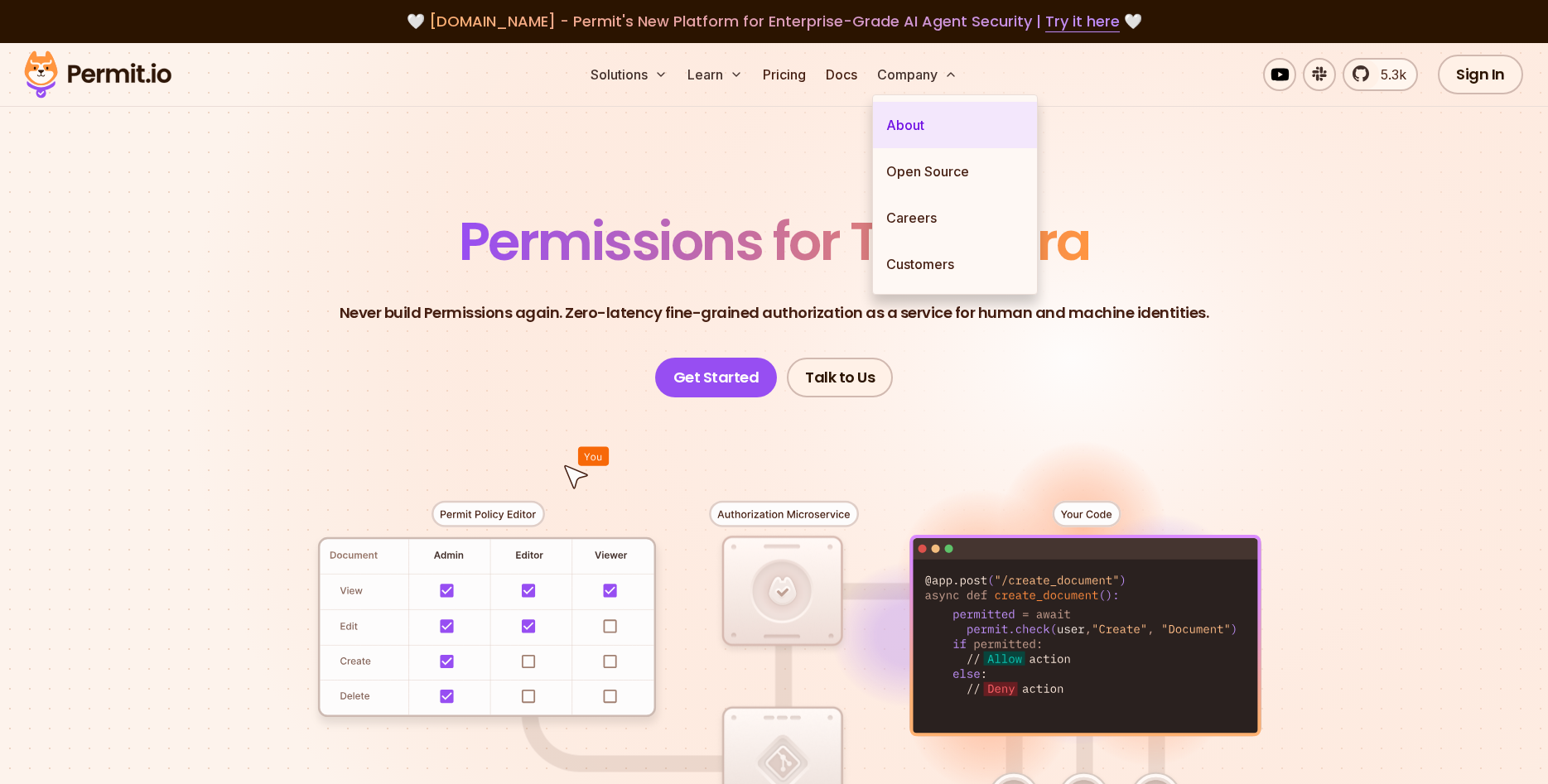
click at [902, 128] on link "About" at bounding box center [955, 125] width 164 height 46
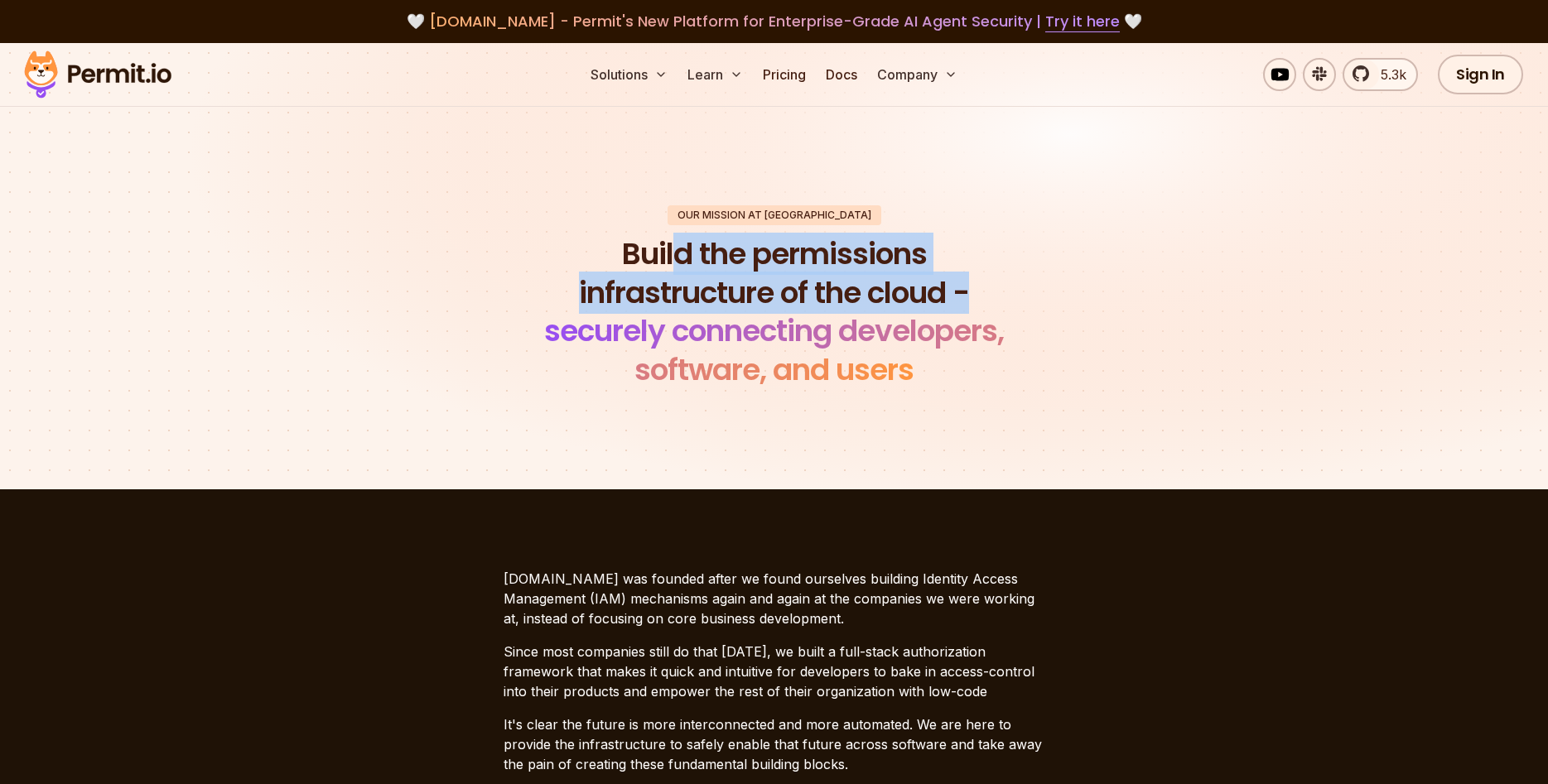
drag, startPoint x: 675, startPoint y: 260, endPoint x: 878, endPoint y: 307, distance: 208.4
click at [966, 278] on h1 "Build the permissions infrastructure of the cloud - securely connecting develop…" at bounding box center [774, 312] width 505 height 155
click at [778, 309] on h1 "Build the permissions infrastructure of the cloud - securely connecting develop…" at bounding box center [774, 312] width 505 height 155
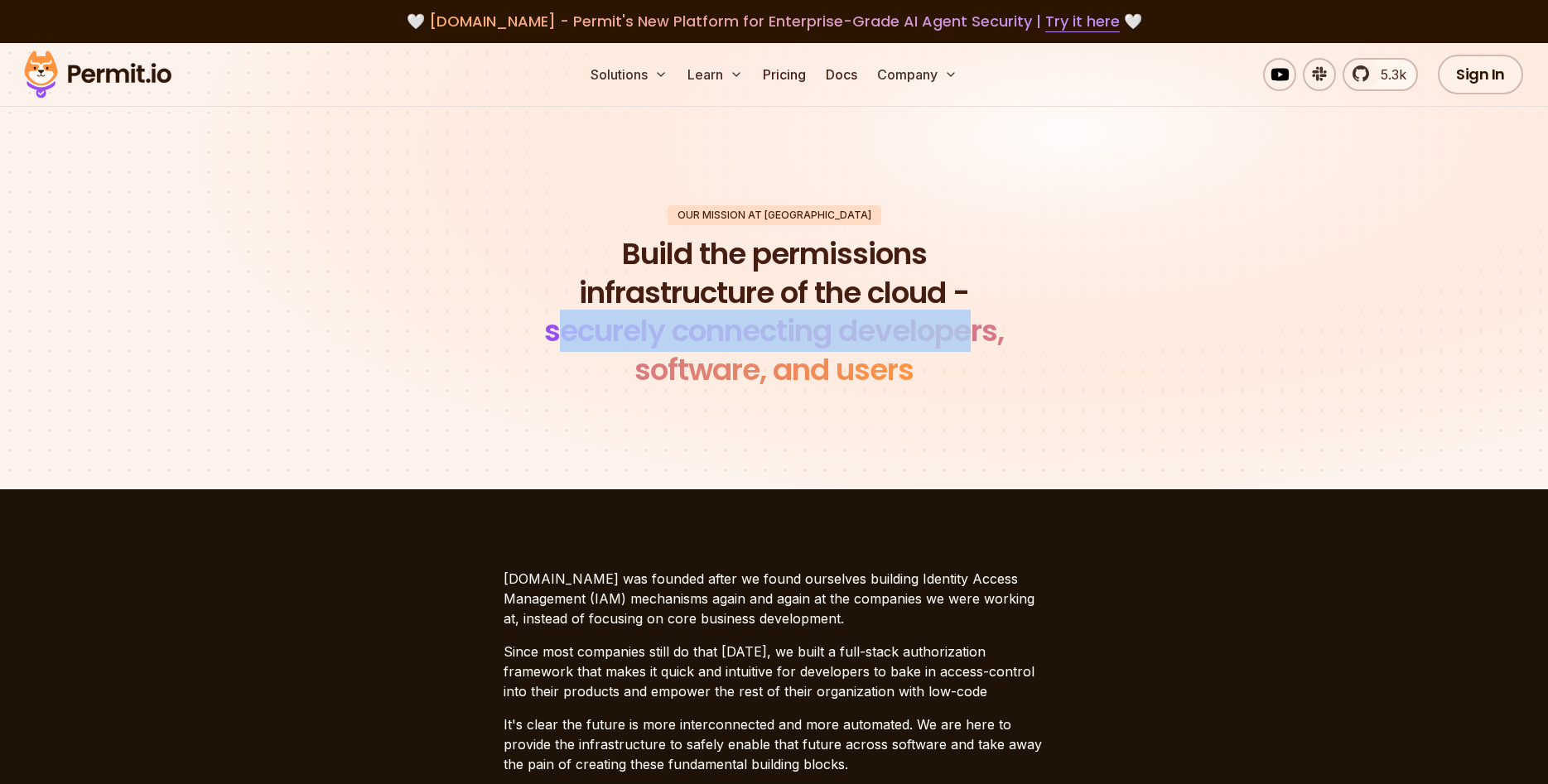
drag, startPoint x: 562, startPoint y: 328, endPoint x: 979, endPoint y: 344, distance: 417.3
click at [979, 344] on span "securely connecting developers, software, and users" at bounding box center [774, 349] width 460 height 81
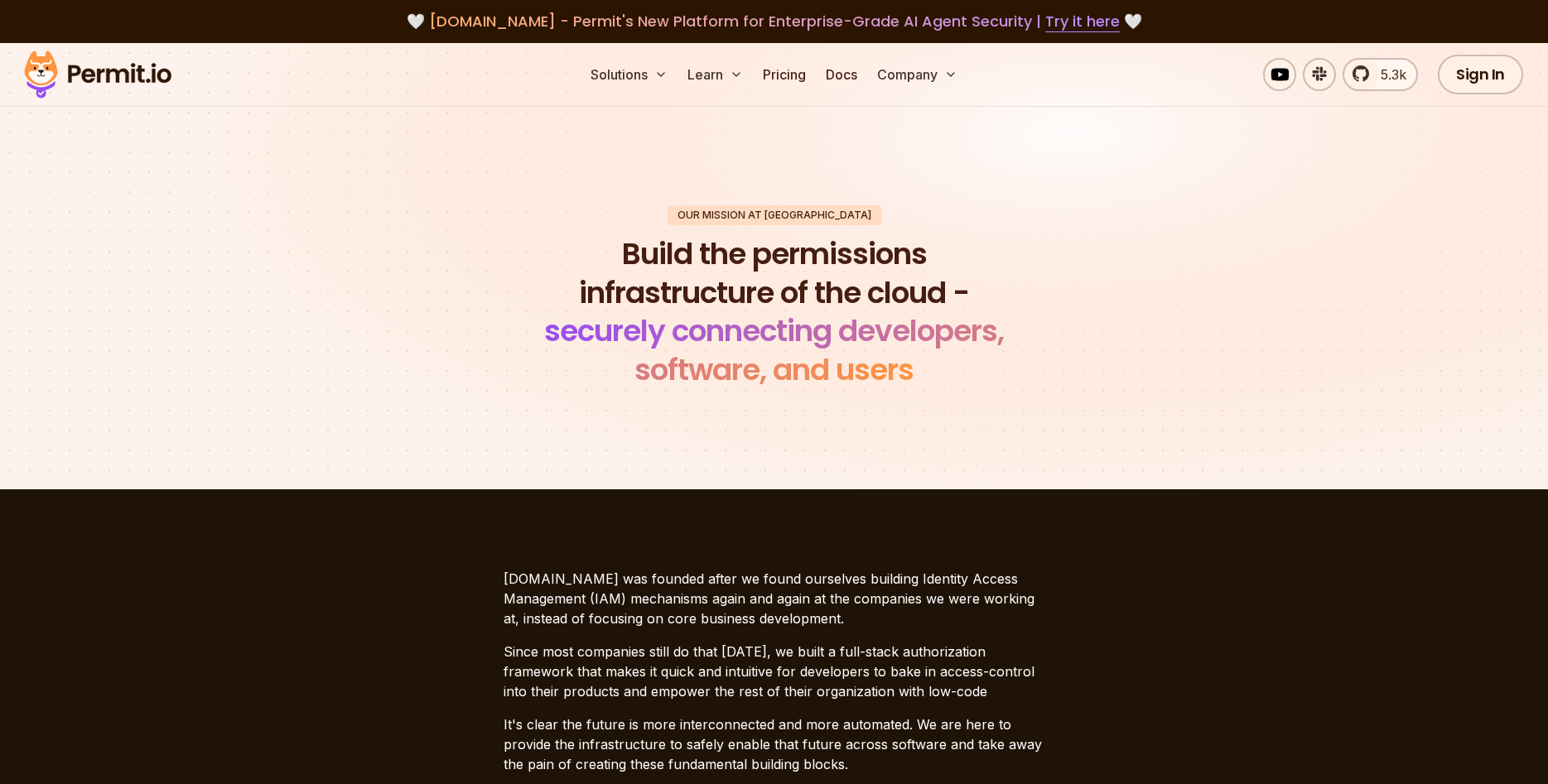
drag, startPoint x: 886, startPoint y: 401, endPoint x: 844, endPoint y: 397, distance: 42.2
click at [885, 401] on section "Our mission at Permit Build the permissions infrastructure of the cloud - secur…" at bounding box center [774, 297] width 1548 height 383
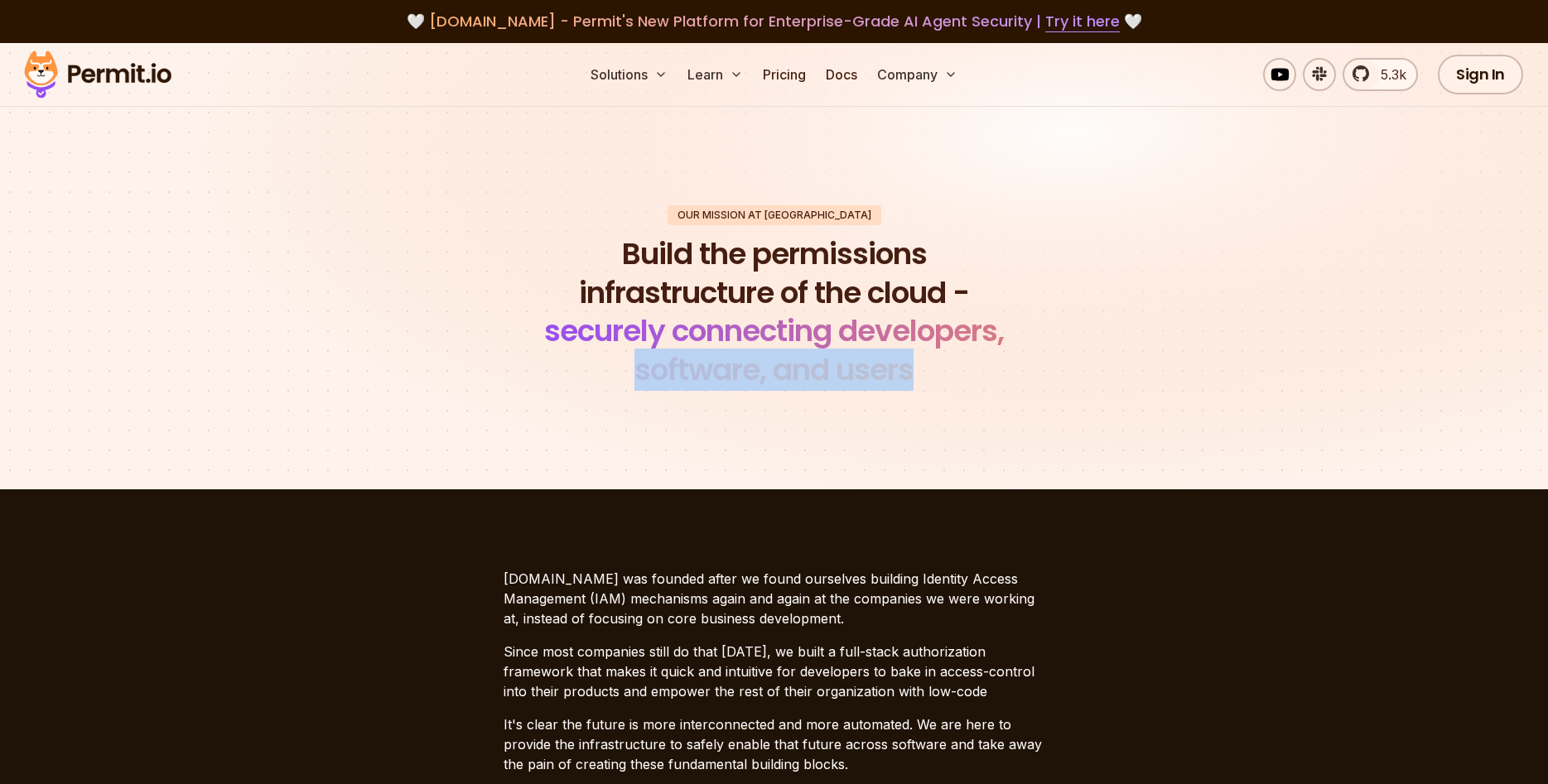
drag, startPoint x: 632, startPoint y: 374, endPoint x: 1015, endPoint y: 387, distance: 383.2
click at [1015, 387] on h1 "Build the permissions infrastructure of the cloud - securely connecting develop…" at bounding box center [774, 312] width 505 height 155
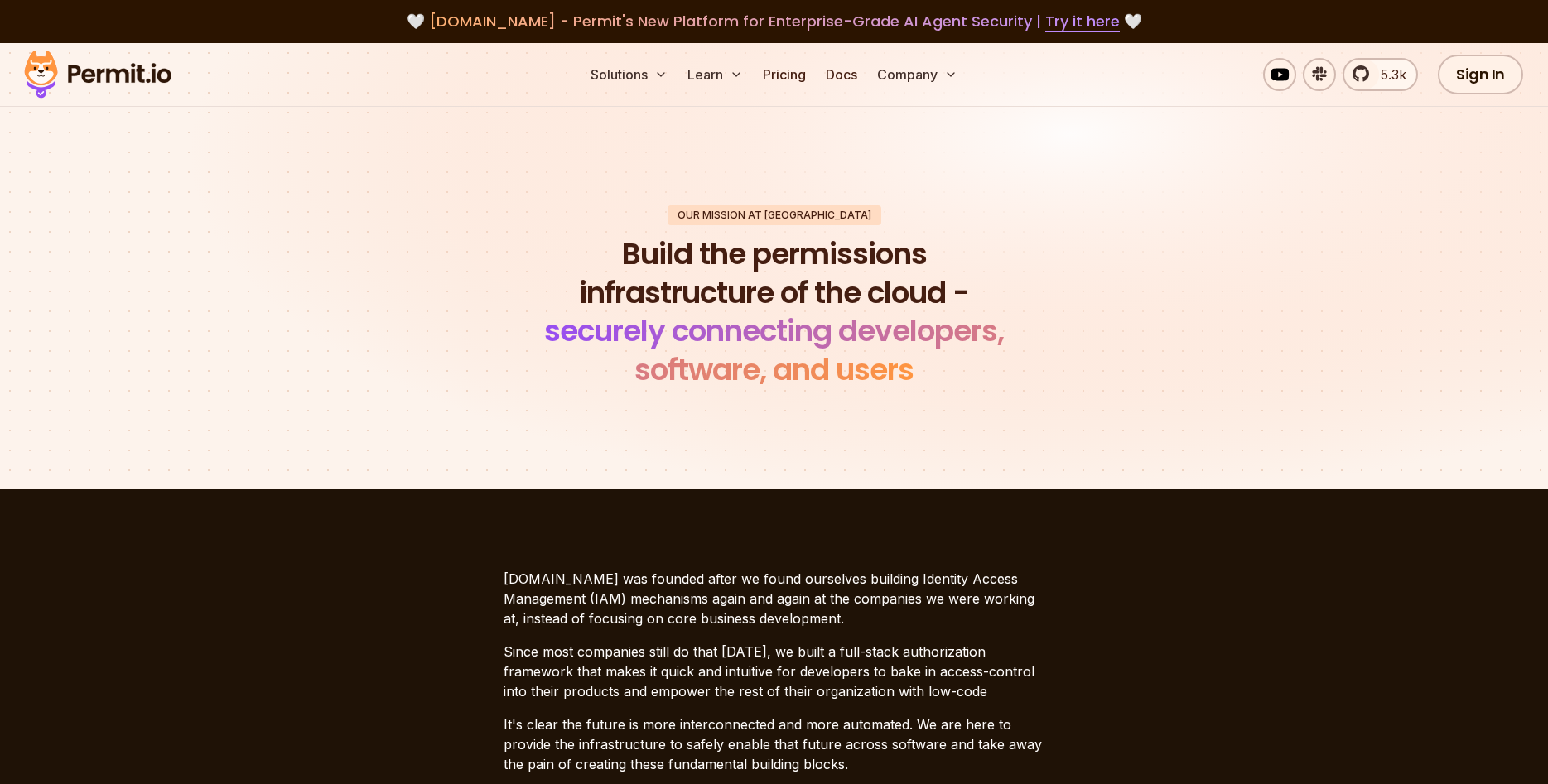
click at [1017, 389] on h1 "Build the permissions infrastructure of the cloud - securely connecting develop…" at bounding box center [774, 312] width 505 height 155
